Goal: Communication & Community: Connect with others

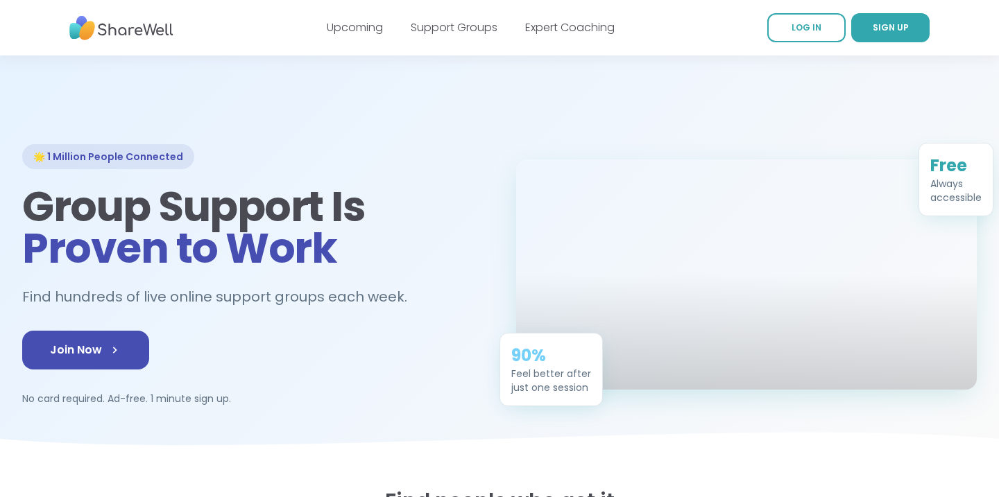
click at [465, 29] on link "Support Groups" at bounding box center [454, 27] width 87 height 16
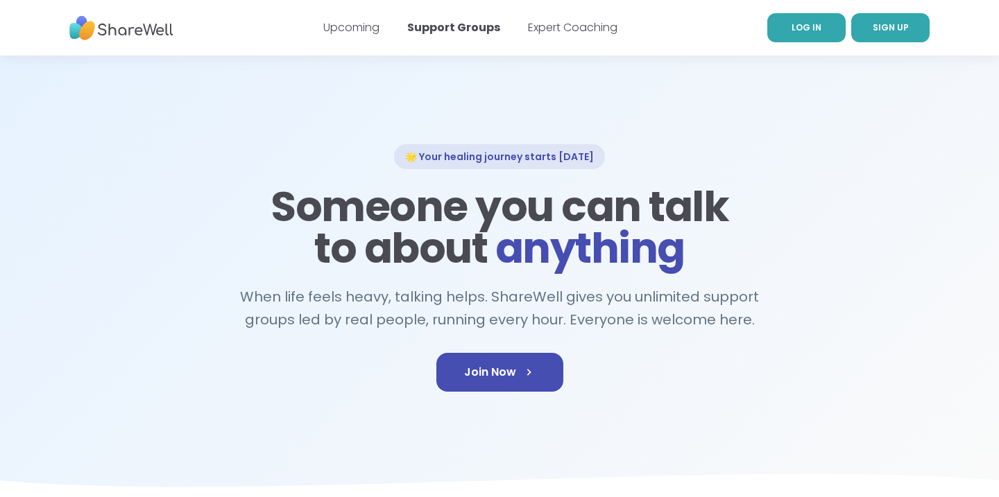
click at [816, 28] on span "LOG IN" at bounding box center [807, 28] width 30 height 12
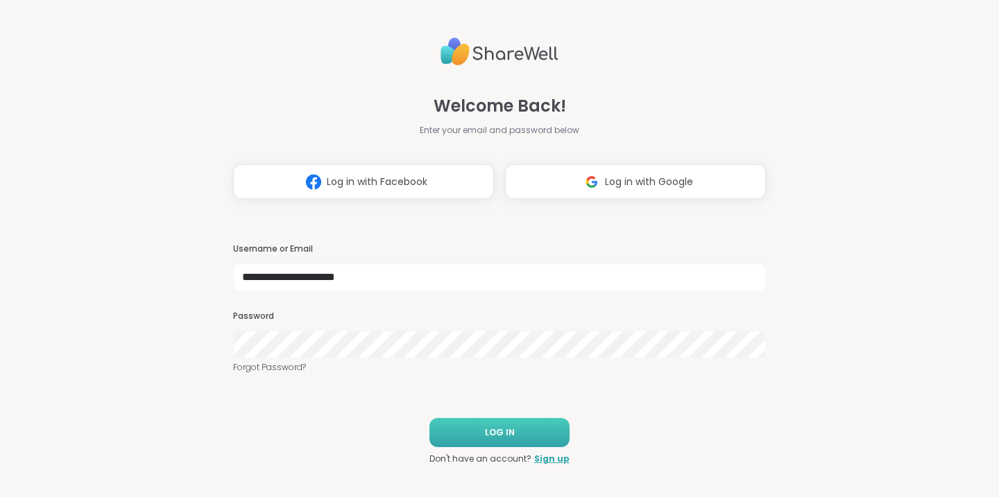
click at [522, 427] on button "LOG IN" at bounding box center [499, 432] width 140 height 29
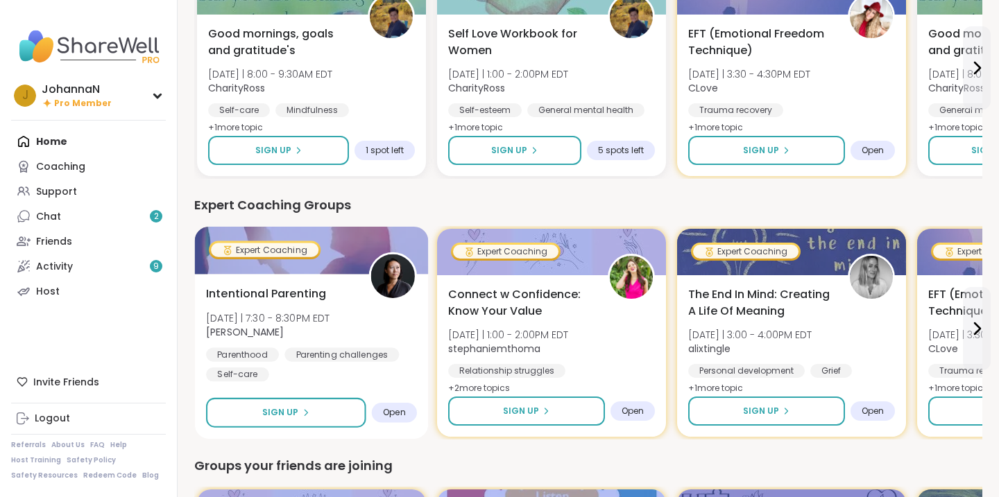
scroll to position [404, 0]
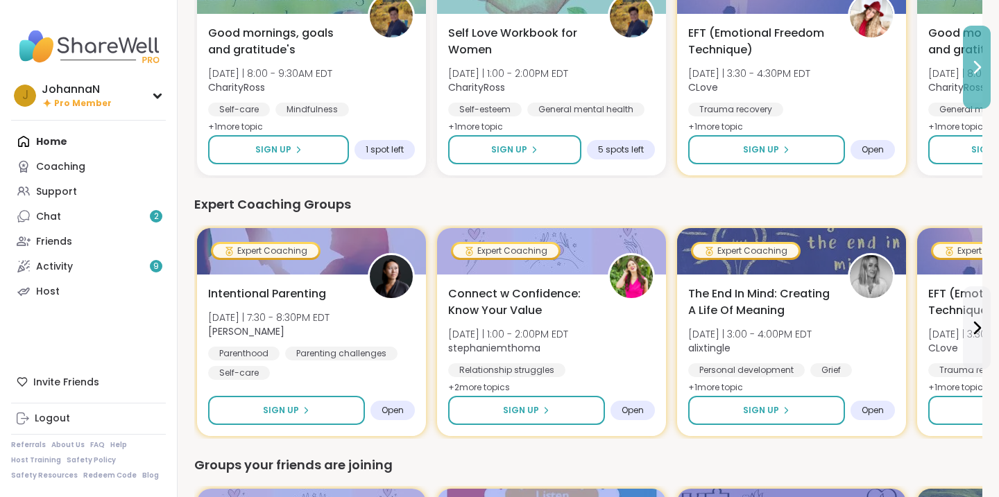
click at [974, 67] on icon at bounding box center [976, 67] width 17 height 17
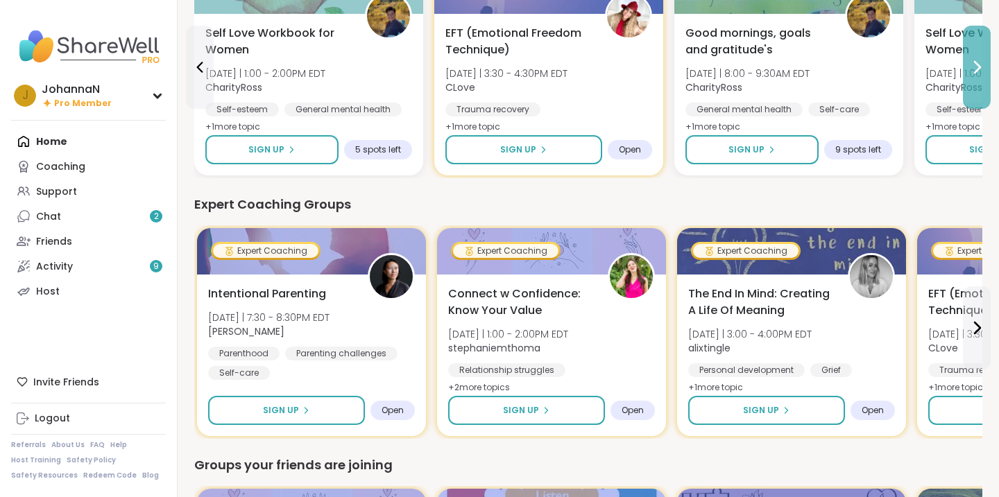
click at [974, 67] on icon at bounding box center [976, 67] width 17 height 17
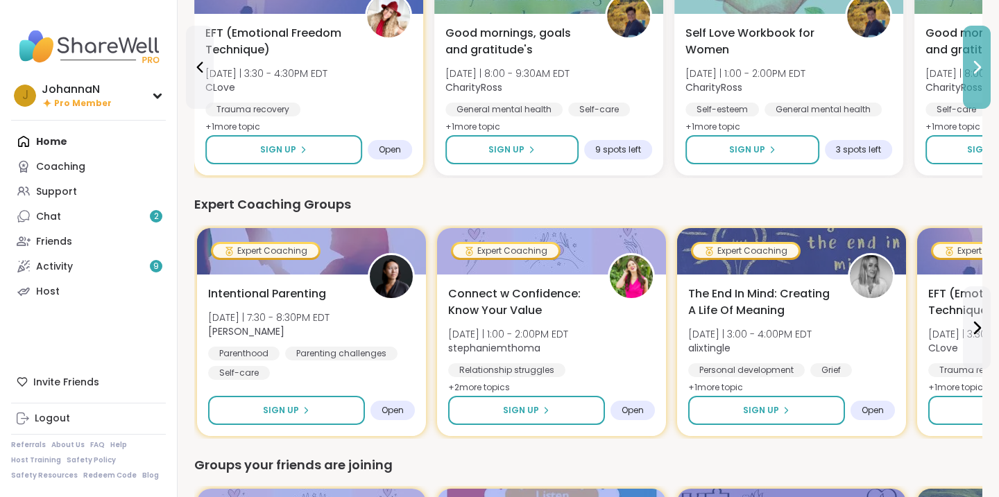
click at [974, 67] on icon at bounding box center [976, 67] width 17 height 17
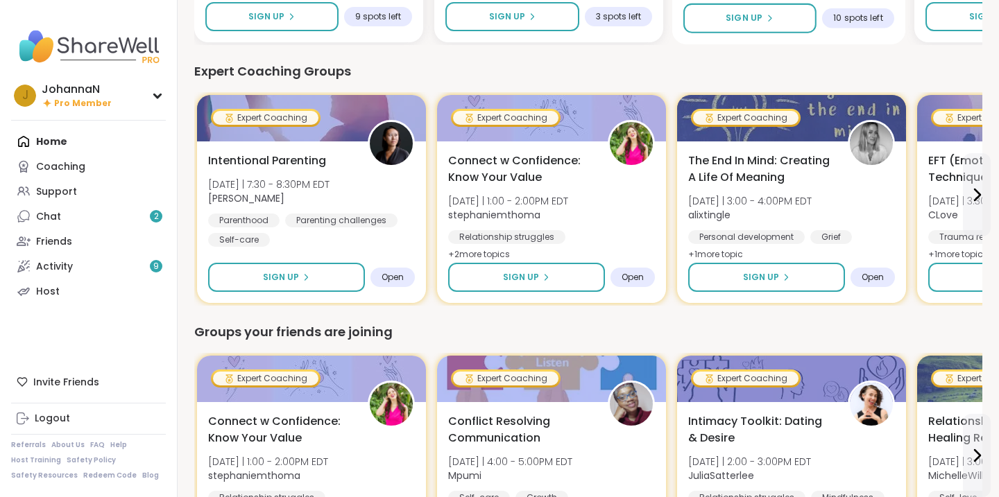
scroll to position [544, 0]
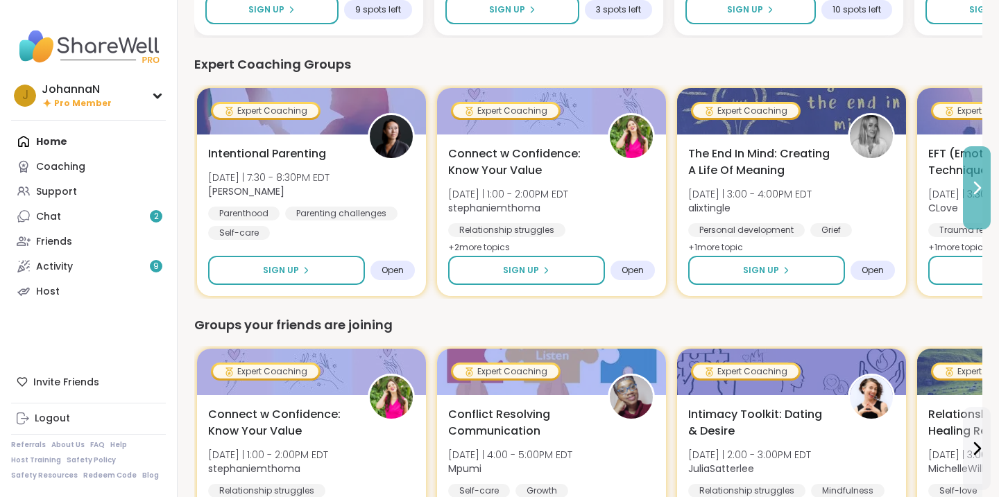
click at [975, 182] on icon at bounding box center [978, 187] width 6 height 11
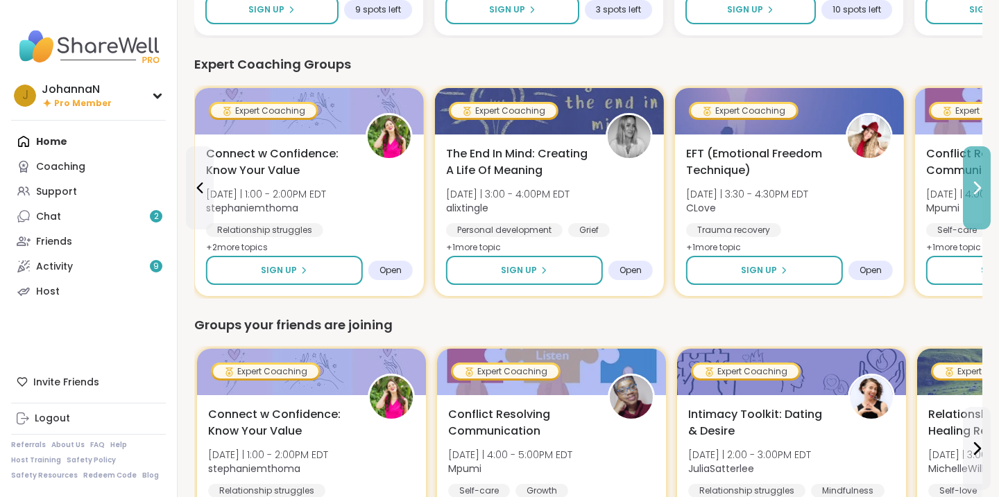
click at [975, 182] on icon at bounding box center [976, 188] width 17 height 17
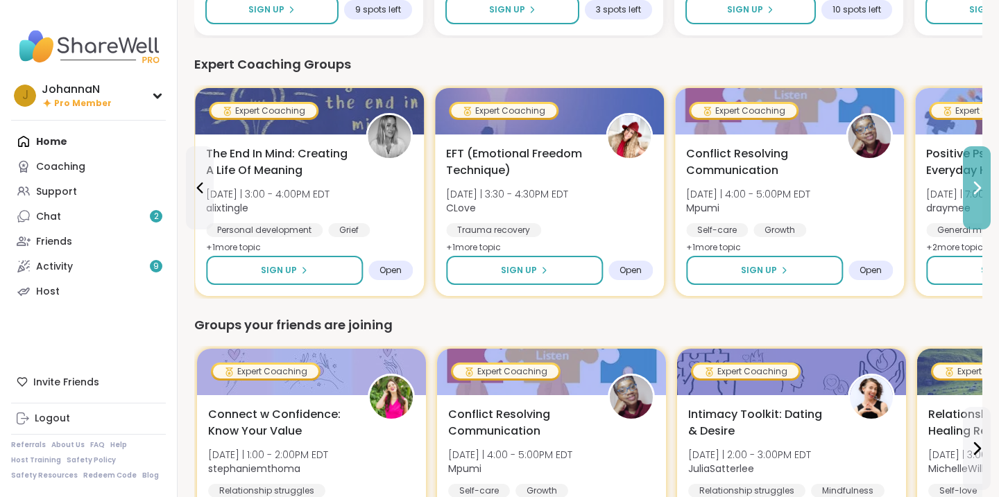
click at [975, 181] on icon at bounding box center [976, 188] width 17 height 17
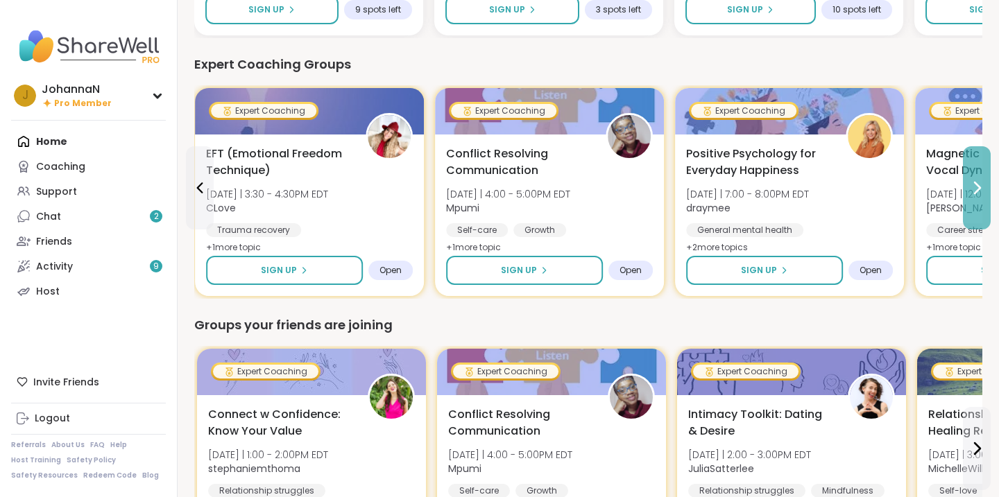
click at [975, 181] on icon at bounding box center [976, 188] width 17 height 17
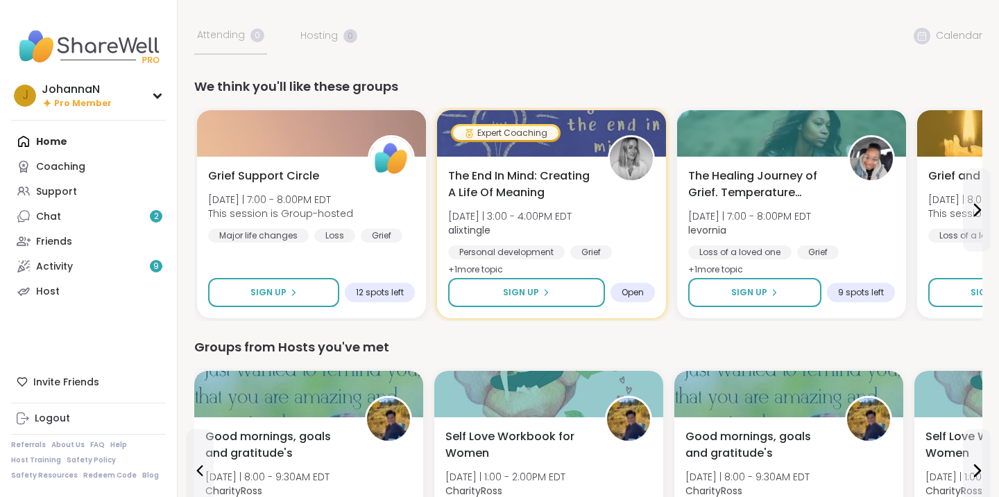
scroll to position [0, 0]
click at [53, 144] on div "Home Coaching Support Chat 2 Friends Activity 9 Host" at bounding box center [88, 216] width 155 height 175
click at [26, 141] on div "Home Coaching Support Chat 2 Friends Activity 9 Host" at bounding box center [88, 216] width 155 height 175
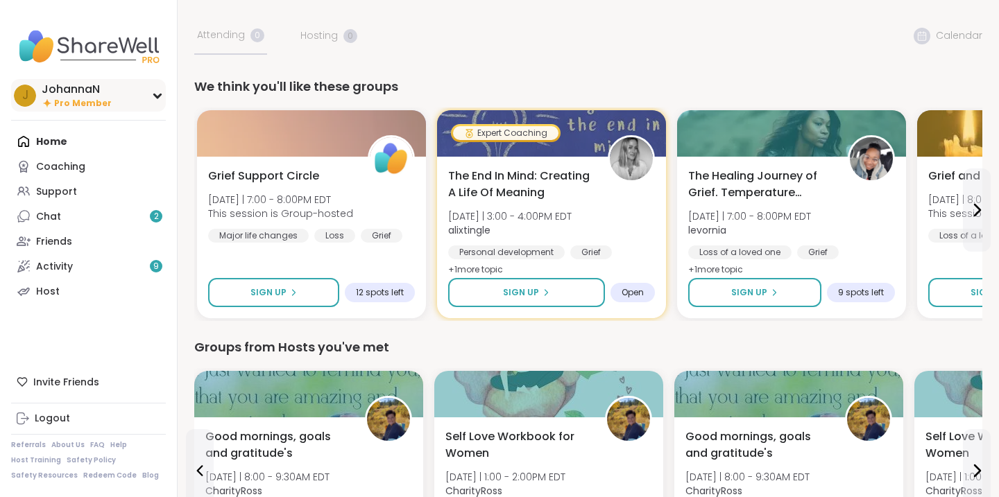
click at [156, 94] on icon at bounding box center [157, 95] width 11 height 7
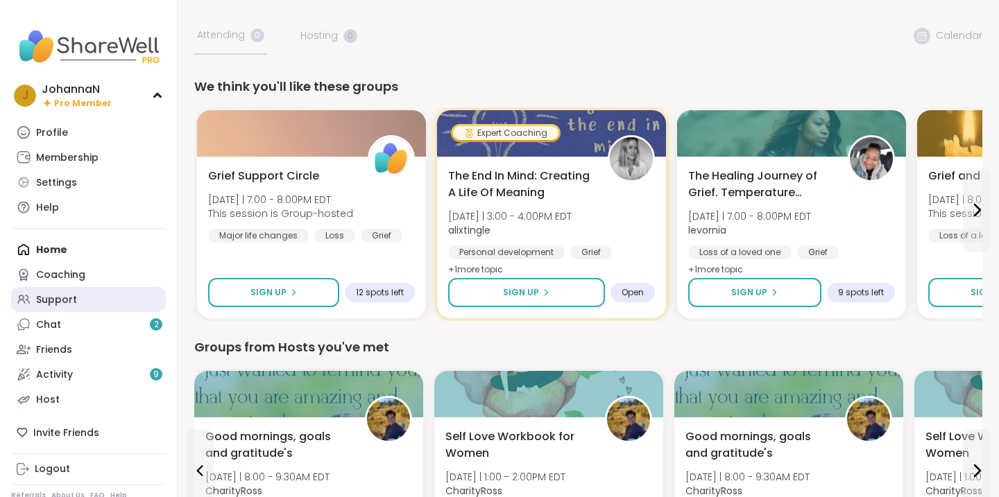
click at [60, 295] on div "Support" at bounding box center [56, 300] width 41 height 14
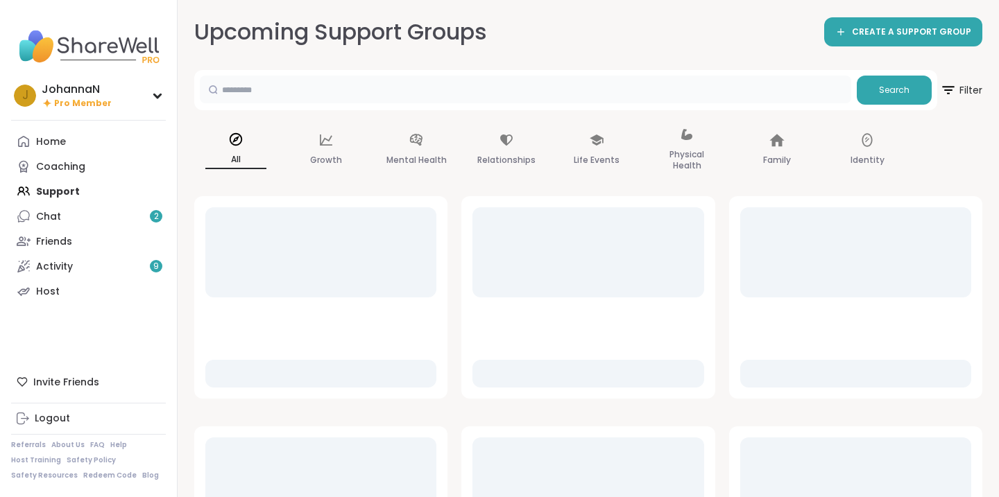
click at [247, 93] on input "text" at bounding box center [525, 90] width 651 height 28
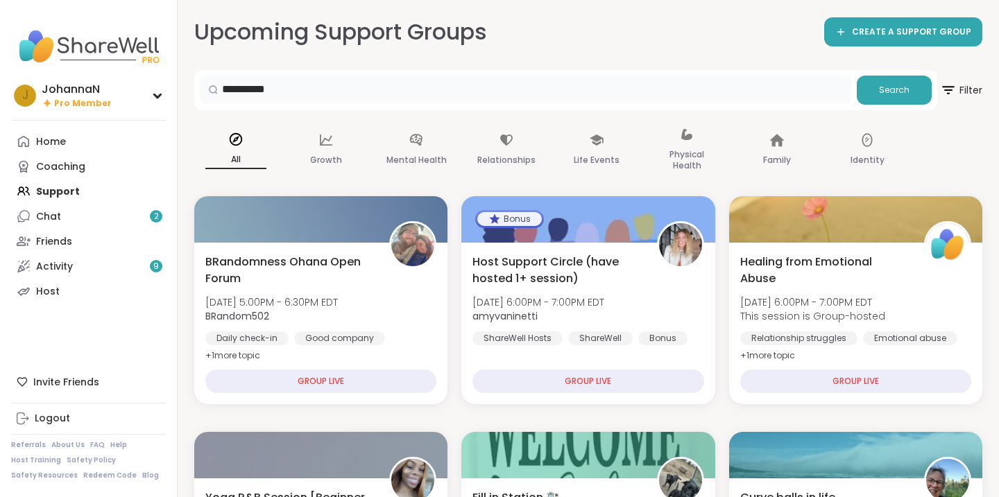
type input "**********"
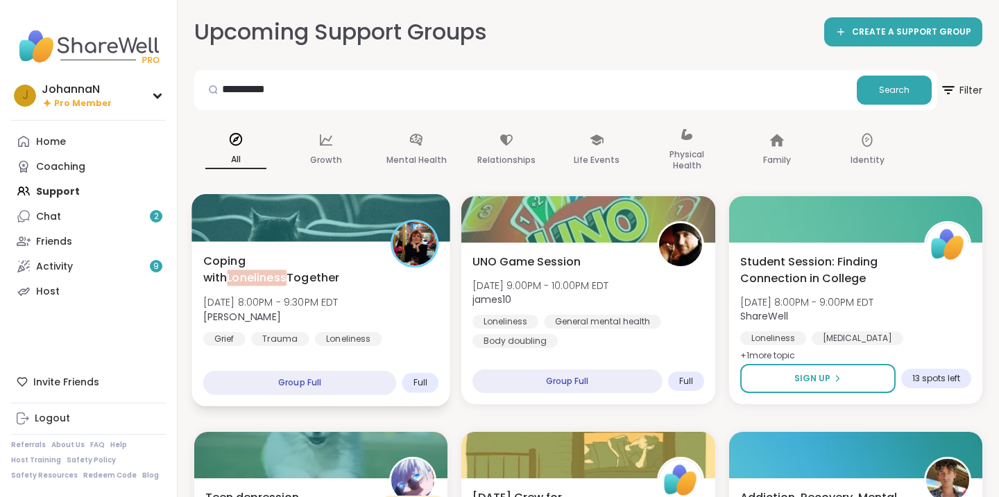
click at [234, 270] on span "Coping with Loneliness Together" at bounding box center [289, 270] width 172 height 34
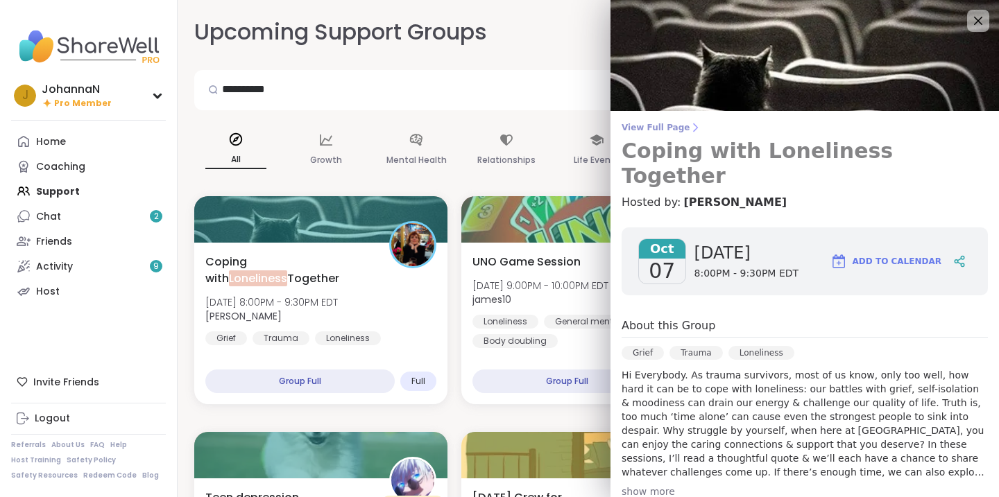
click at [661, 126] on span "View Full Page" at bounding box center [805, 127] width 366 height 11
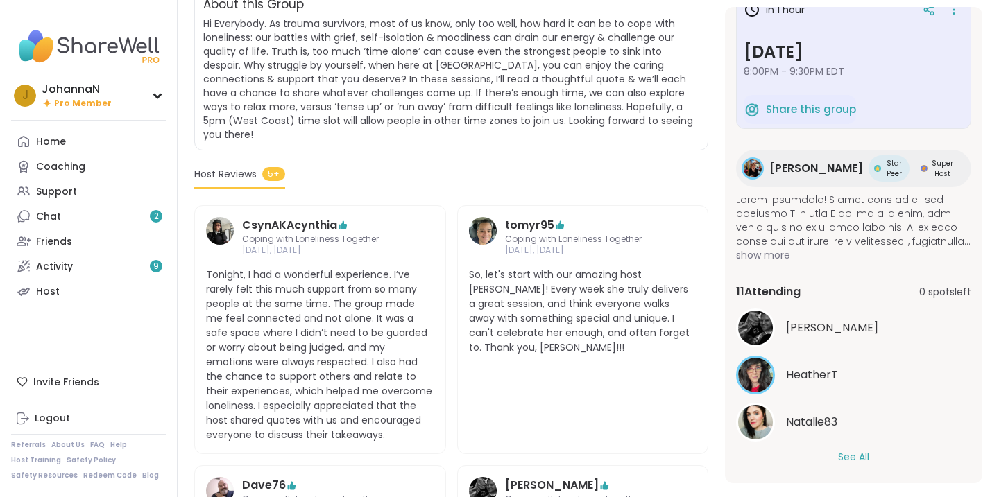
scroll to position [28, 0]
click at [855, 453] on button "See All" at bounding box center [853, 458] width 31 height 15
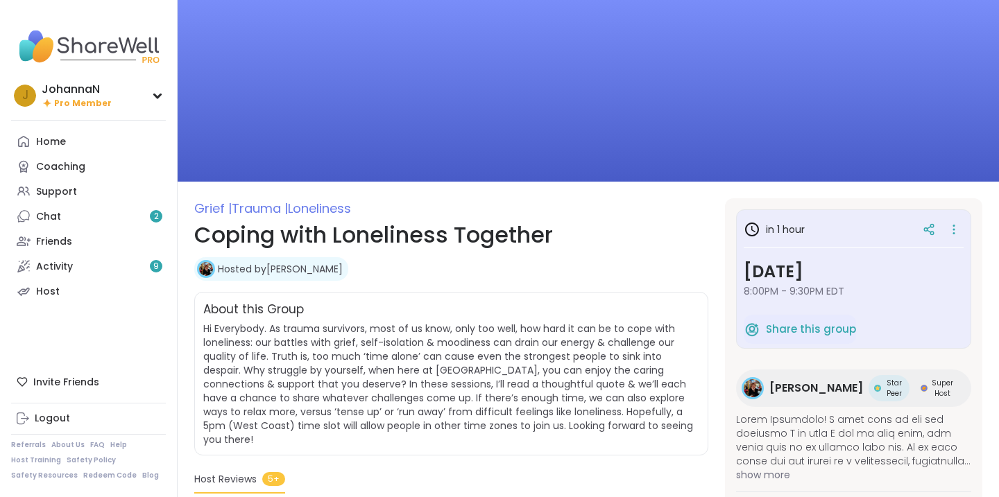
scroll to position [0, 0]
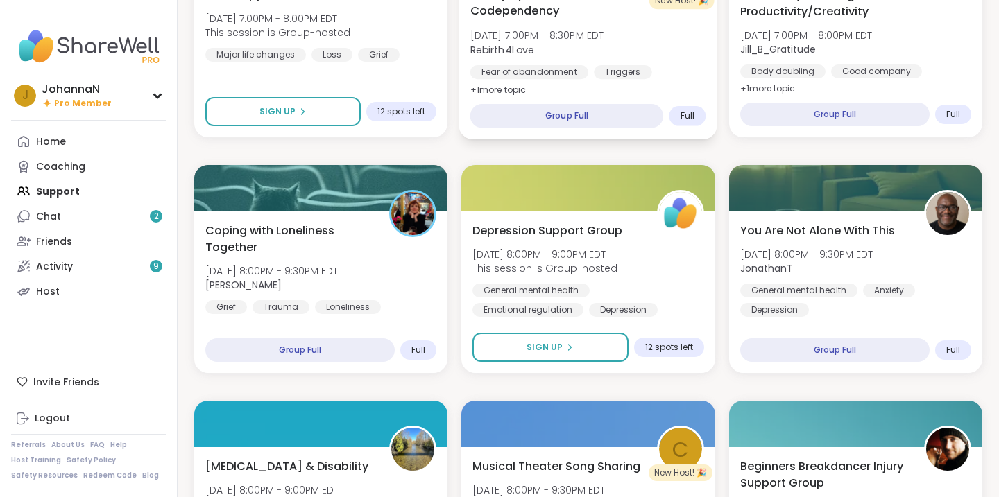
scroll to position [746, 0]
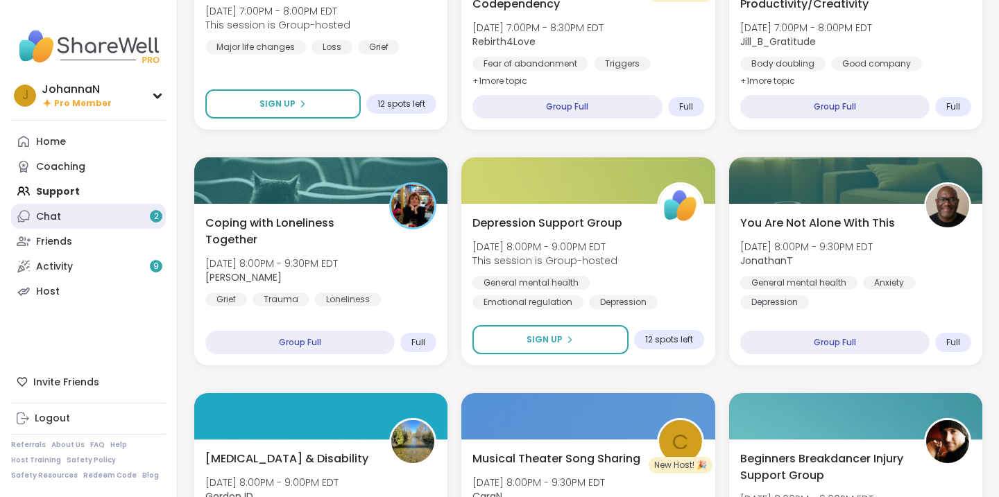
click at [55, 218] on div "Chat 2" at bounding box center [48, 217] width 25 height 14
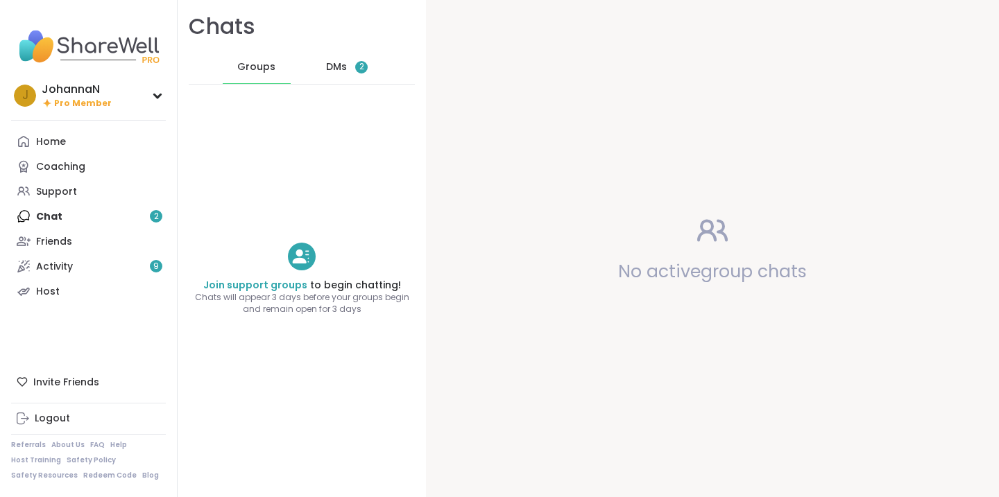
click at [257, 62] on span "Groups" at bounding box center [256, 67] width 38 height 14
click at [57, 190] on div "Support" at bounding box center [56, 192] width 41 height 14
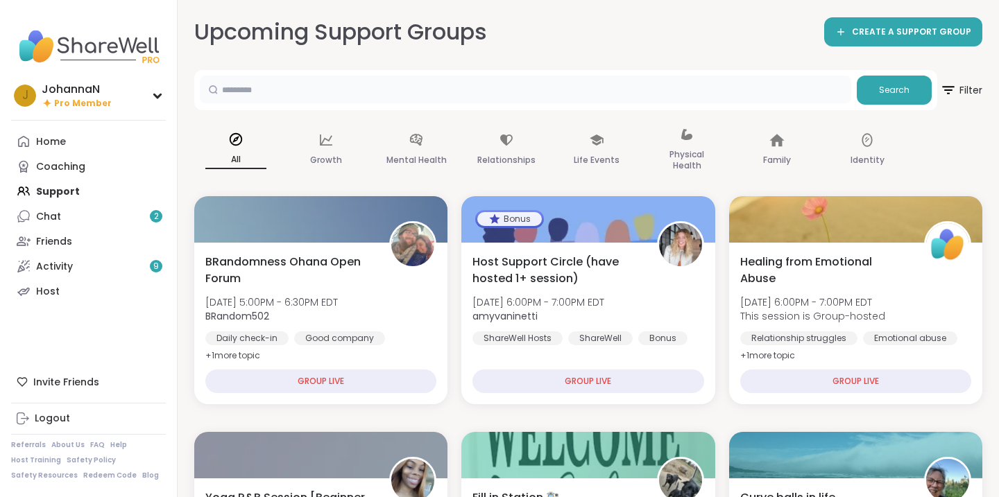
click at [250, 89] on input "text" at bounding box center [525, 90] width 651 height 28
type input "****"
click at [899, 85] on span "Search" at bounding box center [894, 90] width 31 height 12
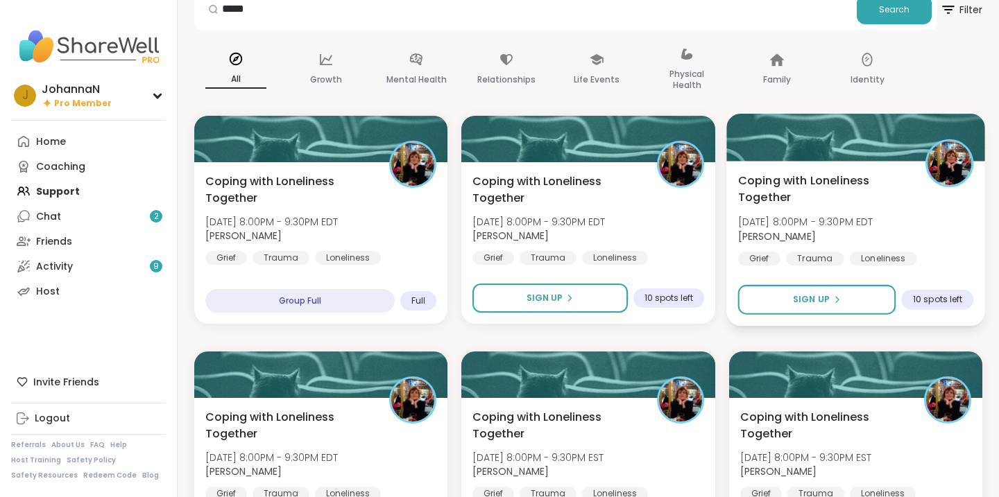
scroll to position [80, 0]
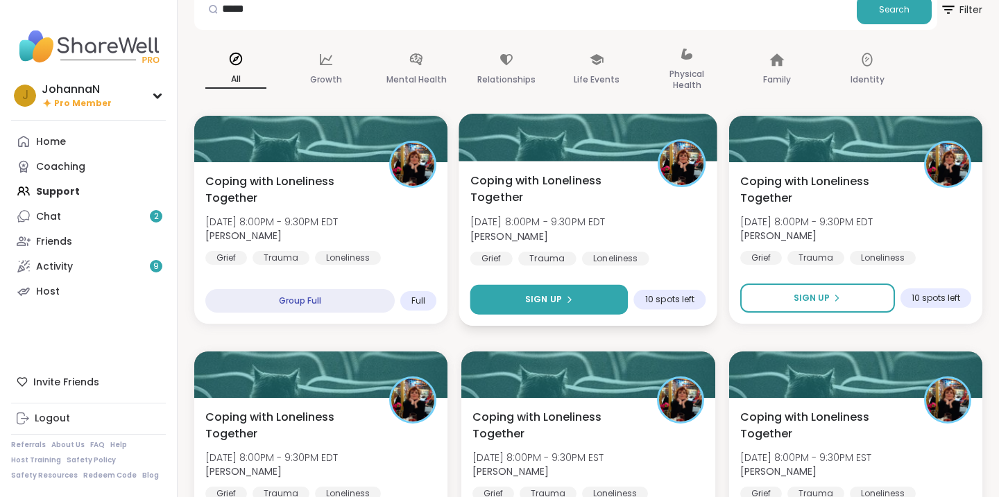
click at [587, 296] on button "Sign Up" at bounding box center [549, 300] width 158 height 30
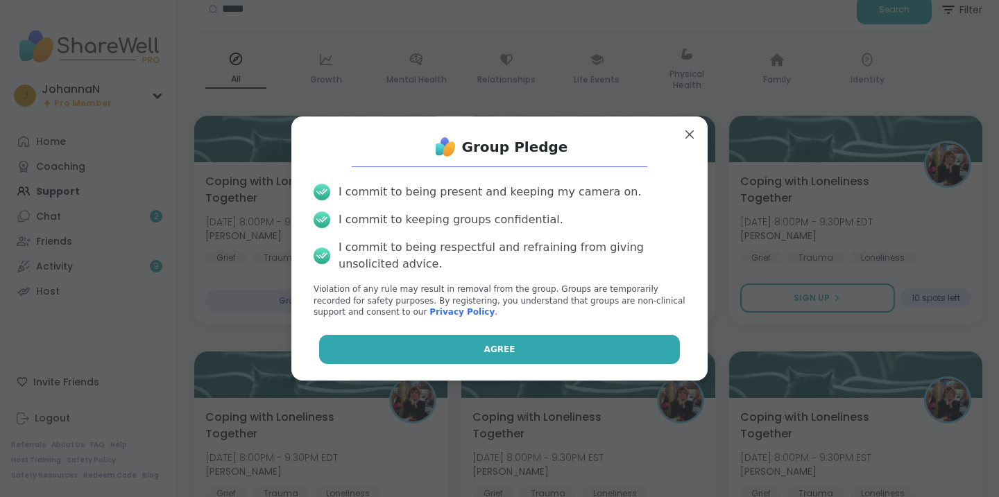
click at [499, 353] on span "Agree" at bounding box center [499, 349] width 31 height 12
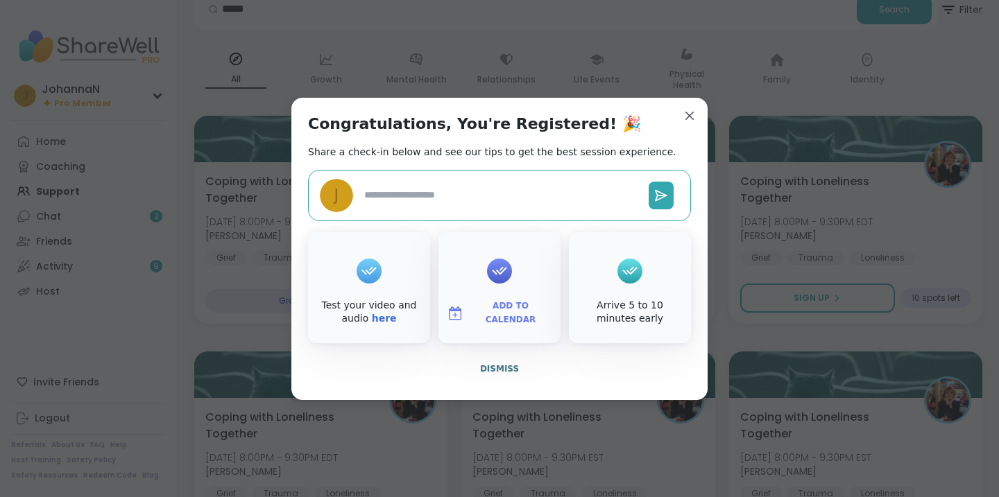
type textarea "*"
click at [500, 368] on span "Dismiss" at bounding box center [499, 369] width 39 height 10
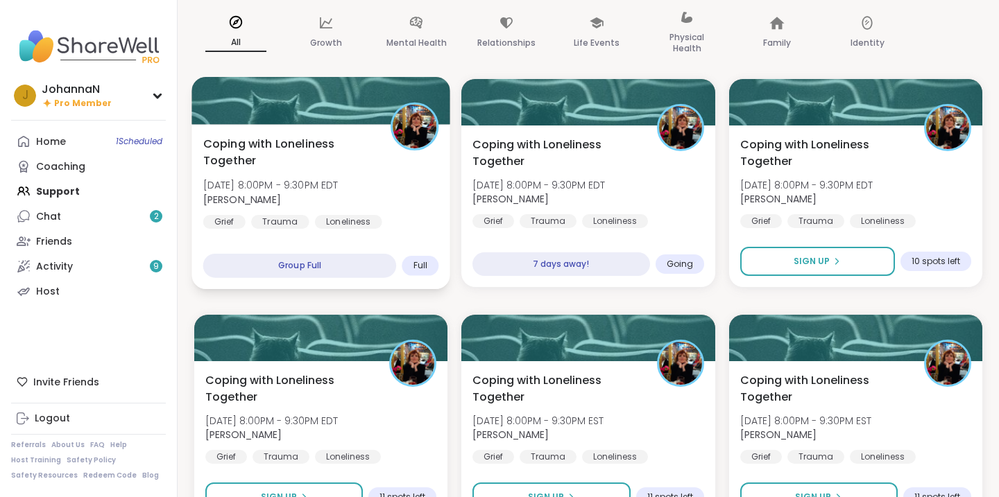
scroll to position [120, 0]
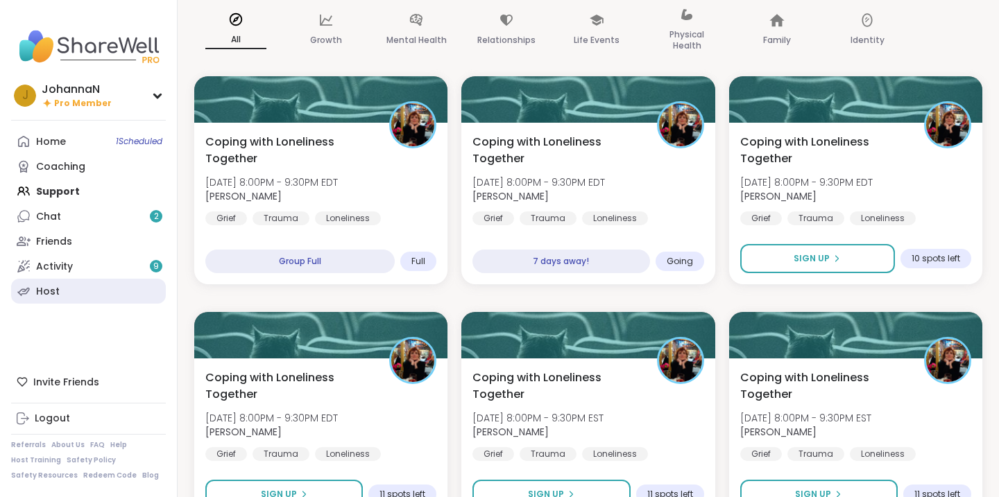
click at [41, 287] on div "Host" at bounding box center [48, 292] width 24 height 14
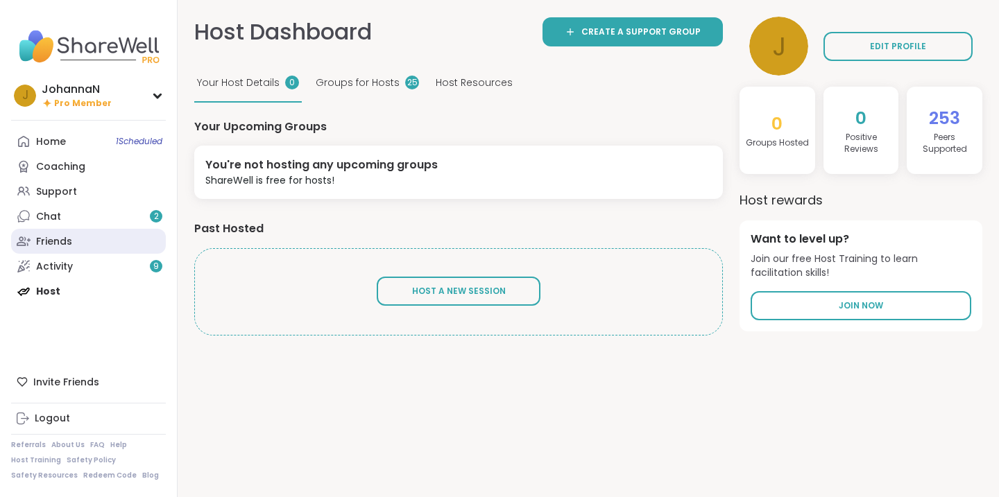
click at [54, 238] on div "Friends" at bounding box center [54, 242] width 36 height 14
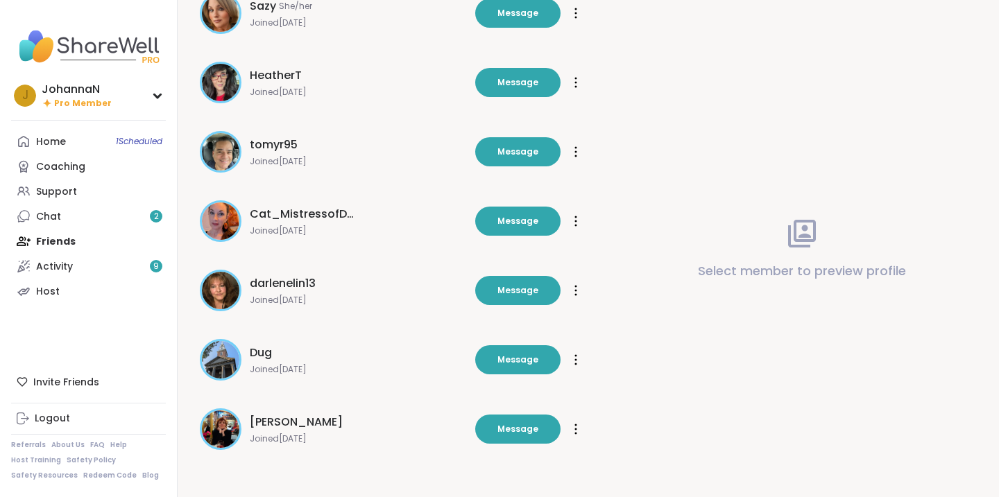
scroll to position [284, 0]
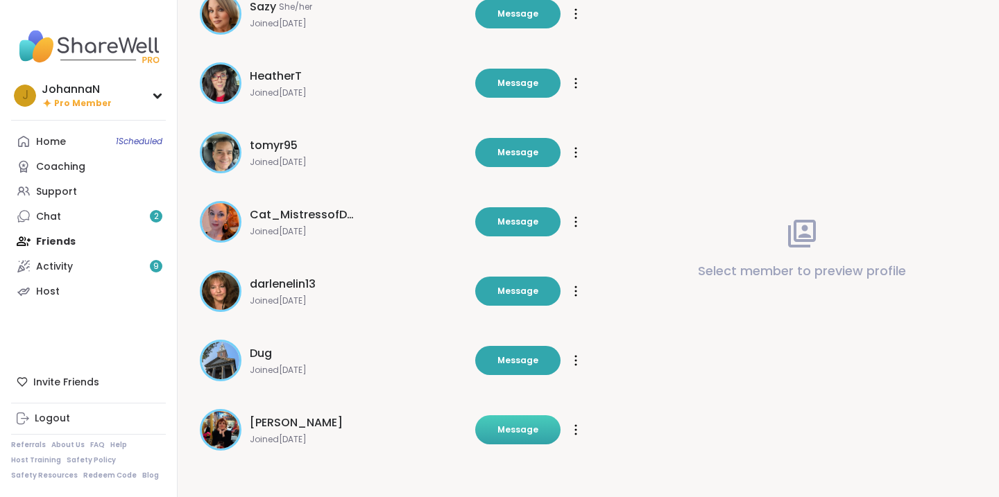
click at [515, 430] on span "Message" at bounding box center [517, 430] width 41 height 12
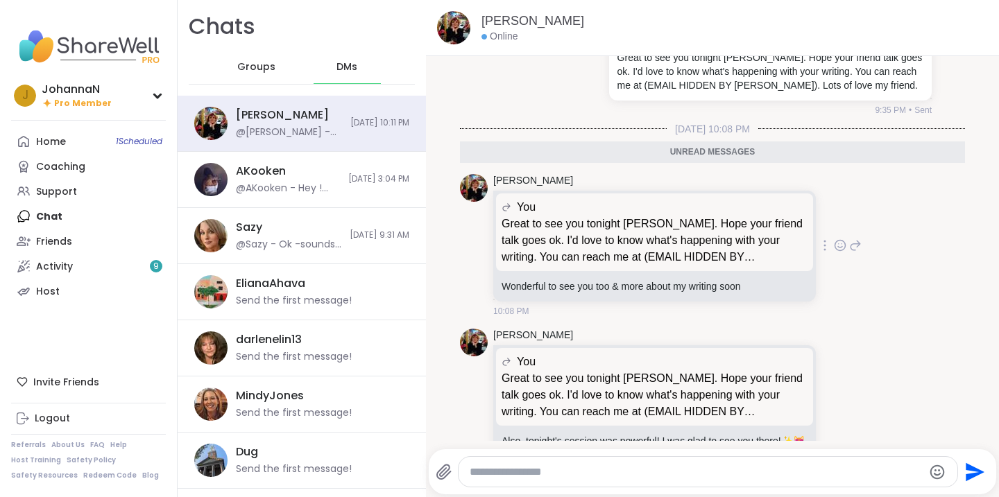
scroll to position [5427, 0]
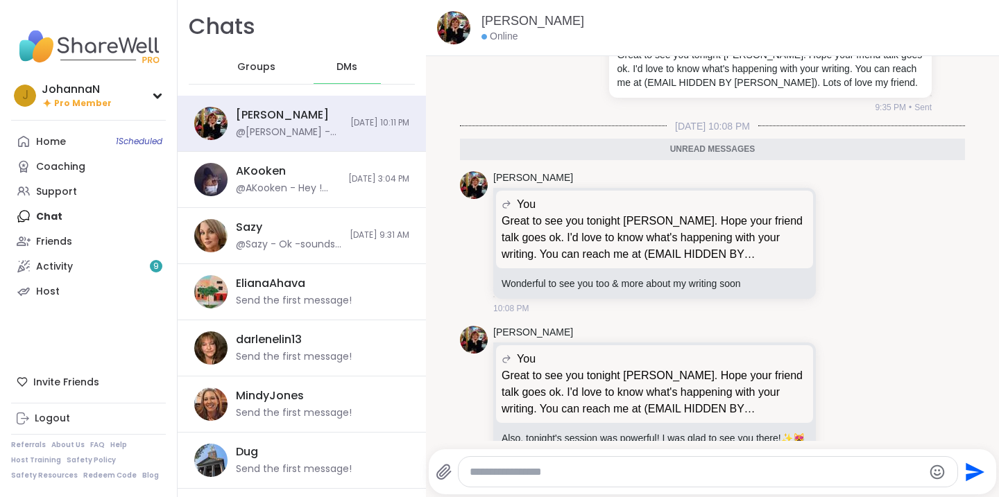
click at [479, 472] on textarea "Type your message" at bounding box center [696, 472] width 453 height 14
click at [937, 472] on icon "Emoji picker" at bounding box center [938, 472] width 17 height 17
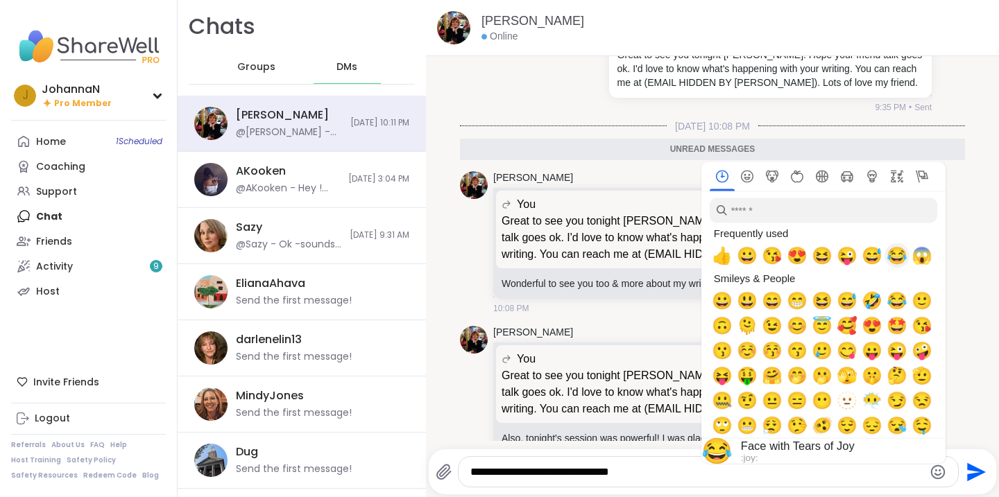
click at [897, 255] on span "😂" at bounding box center [897, 255] width 21 height 19
type textarea "**********"
click at [969, 470] on icon "Send" at bounding box center [976, 472] width 19 height 19
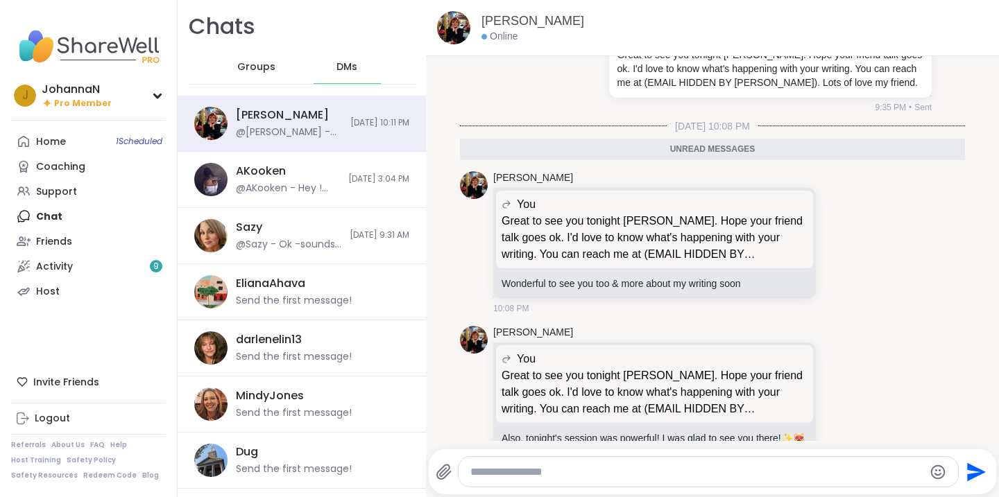
scroll to position [5515, 0]
